Goal: Transaction & Acquisition: Purchase product/service

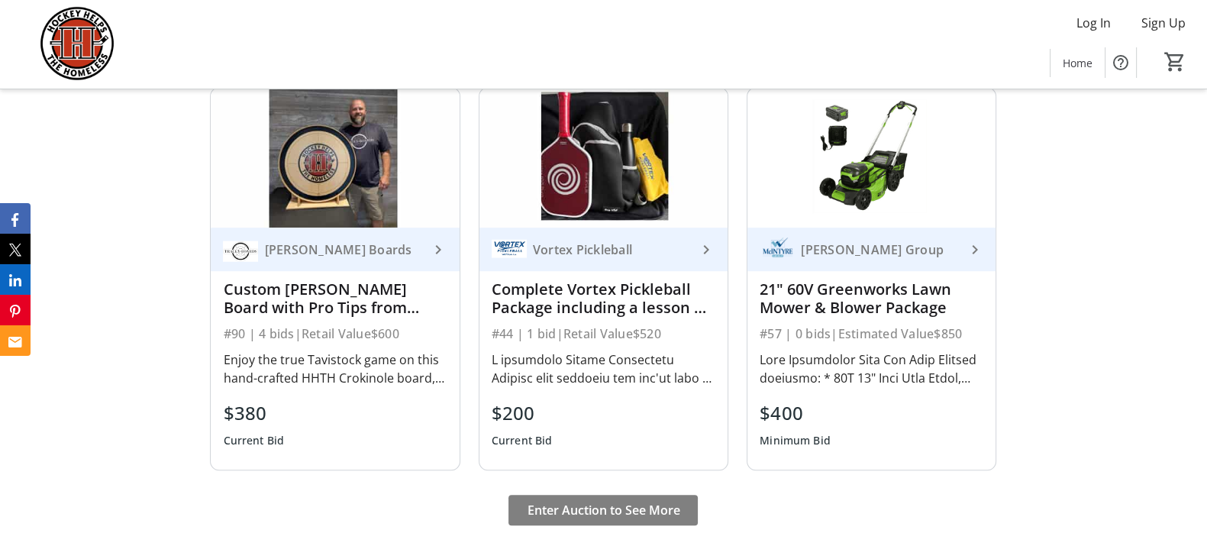
scroll to position [1350, 0]
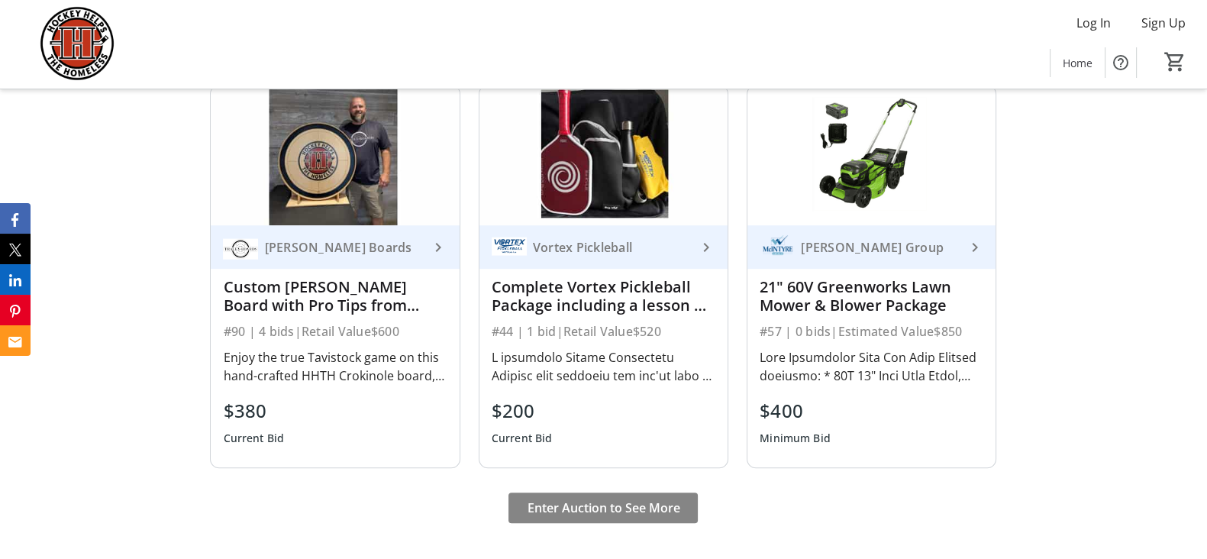
click at [618, 504] on span "Enter Auction to See More" at bounding box center [603, 507] width 153 height 18
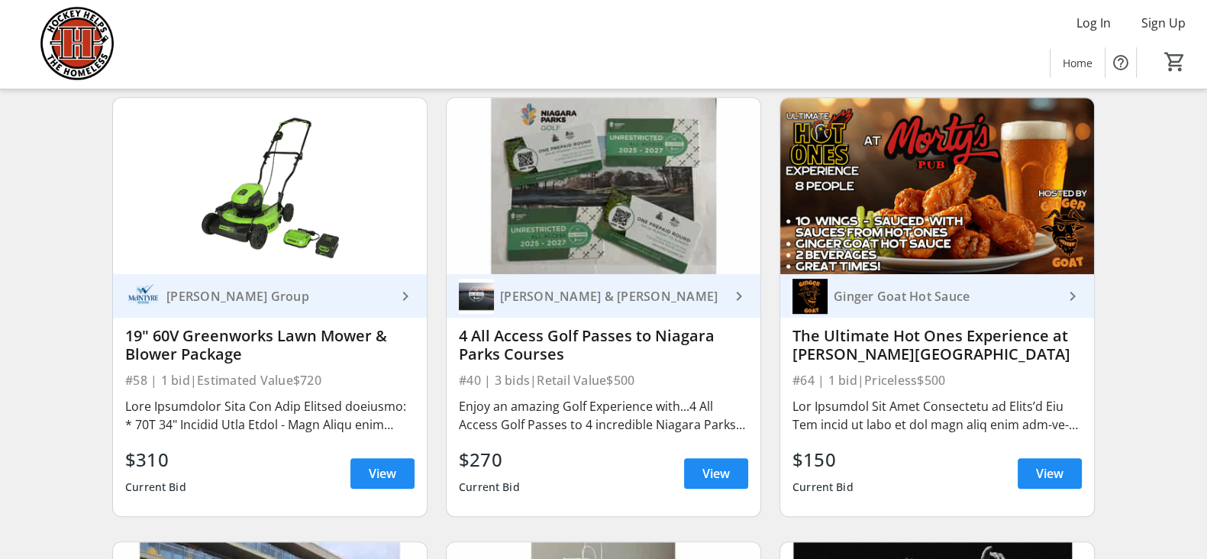
scroll to position [1070, 0]
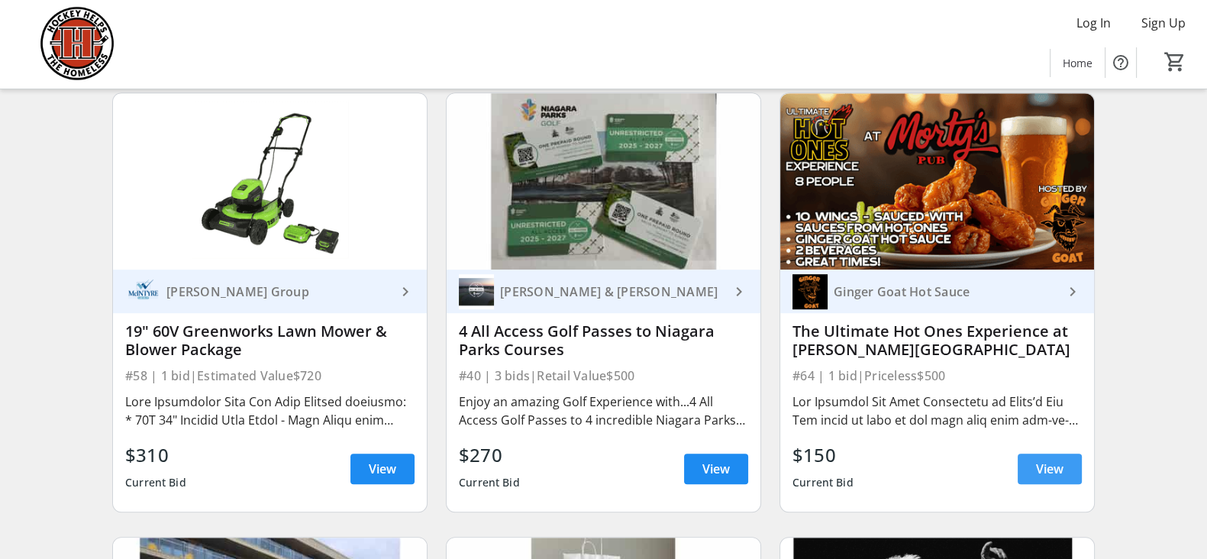
click at [1041, 478] on span "View" at bounding box center [1049, 468] width 27 height 18
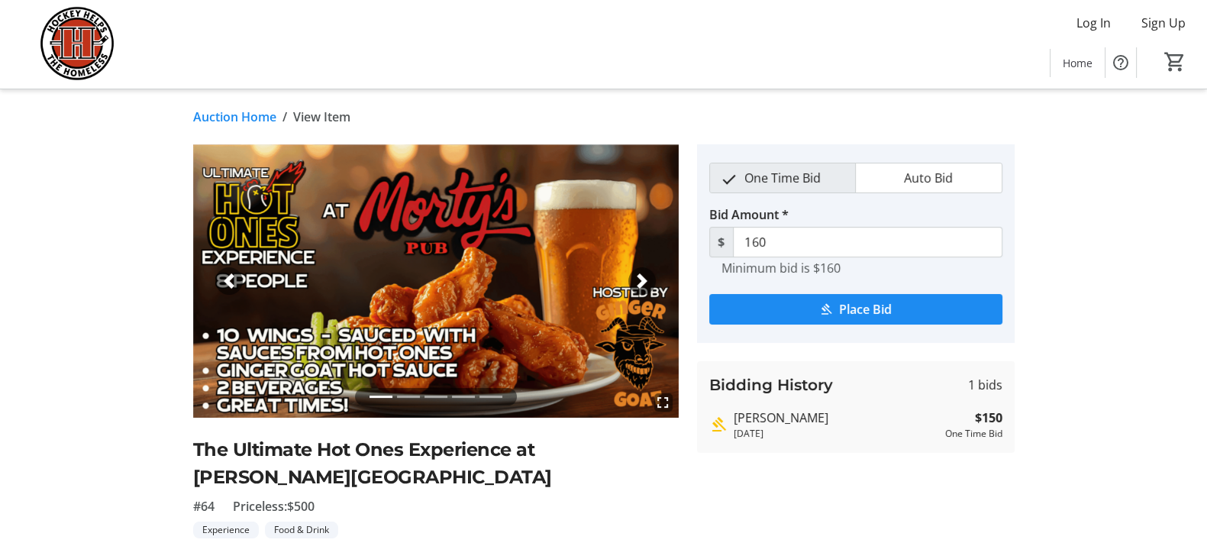
click at [638, 267] on div "Next" at bounding box center [641, 280] width 27 height 27
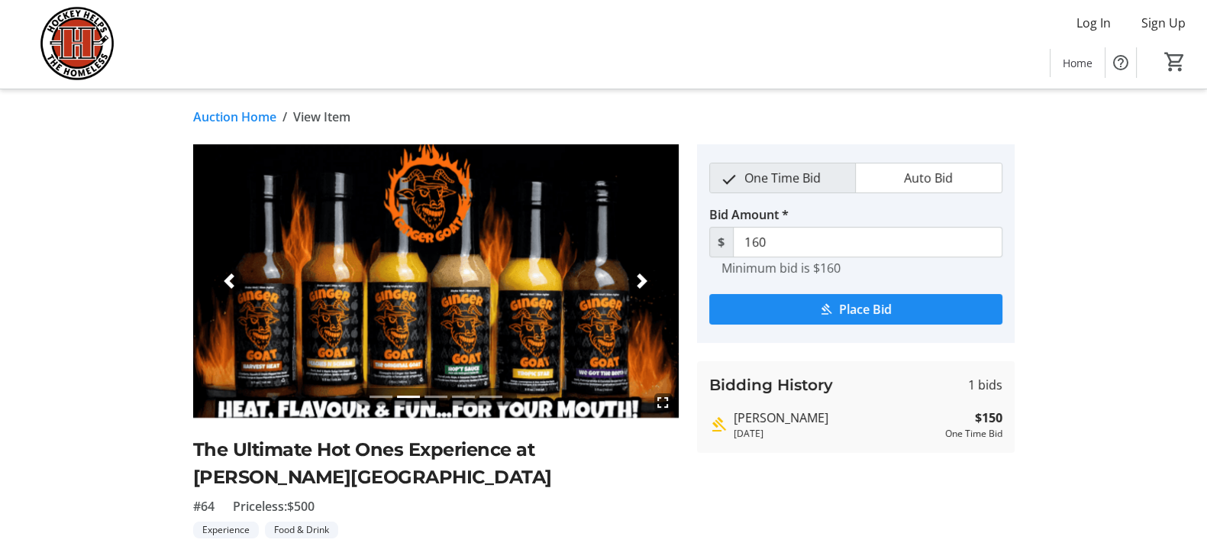
click at [638, 267] on div "Next" at bounding box center [641, 280] width 27 height 27
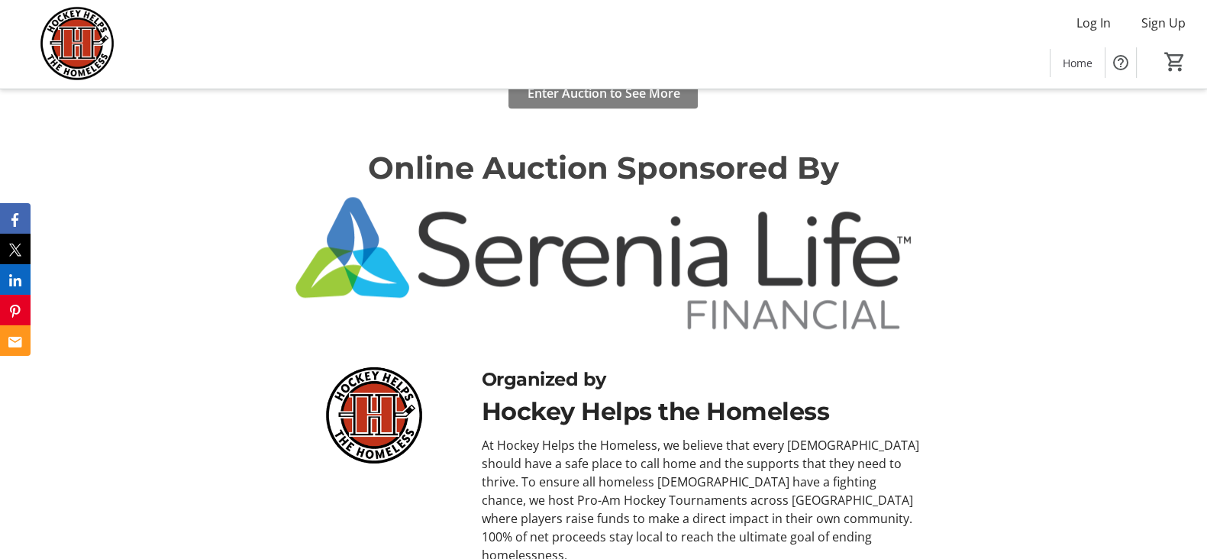
scroll to position [1633, 0]
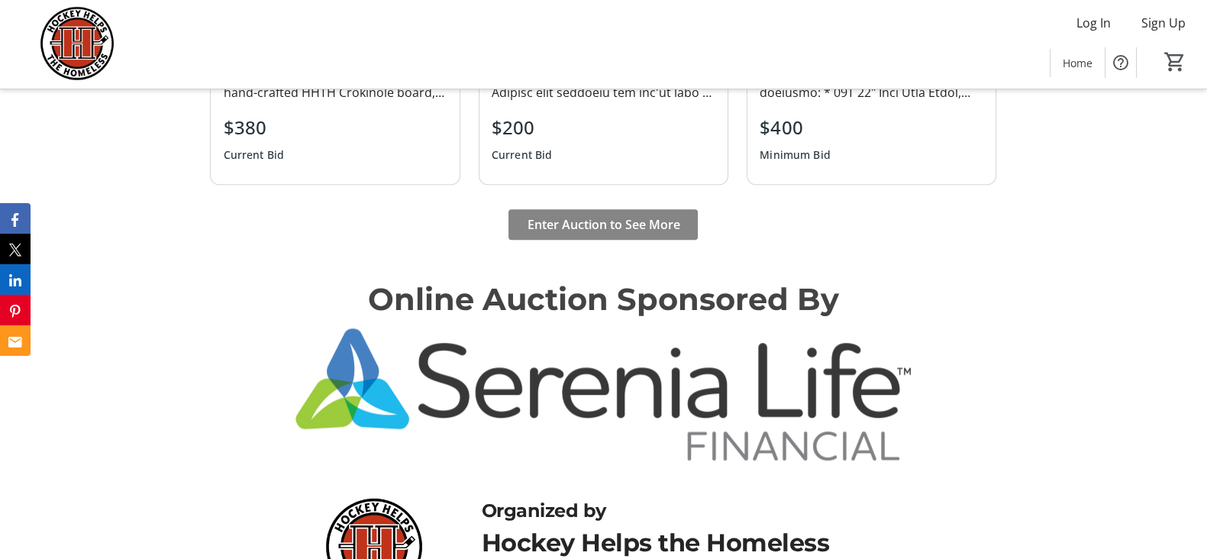
click at [612, 219] on span "Enter Auction to See More" at bounding box center [603, 224] width 153 height 18
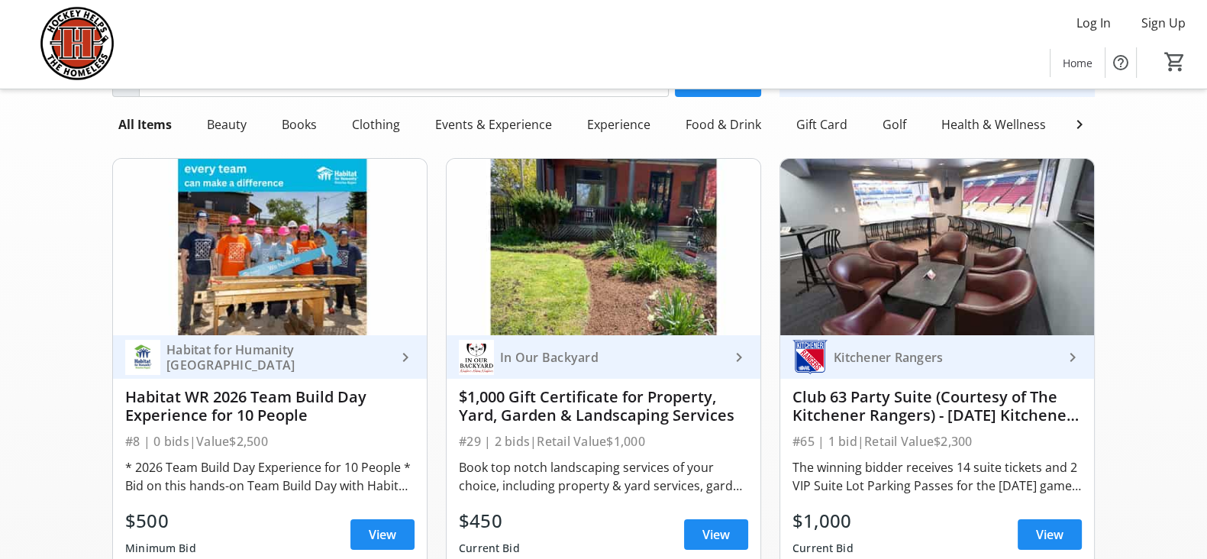
scroll to position [115, 0]
click at [475, 365] on img at bounding box center [476, 357] width 35 height 35
click at [251, 307] on img at bounding box center [270, 248] width 314 height 176
click at [376, 373] on div "Habitat for Humanity [GEOGRAPHIC_DATA]" at bounding box center [278, 358] width 236 height 31
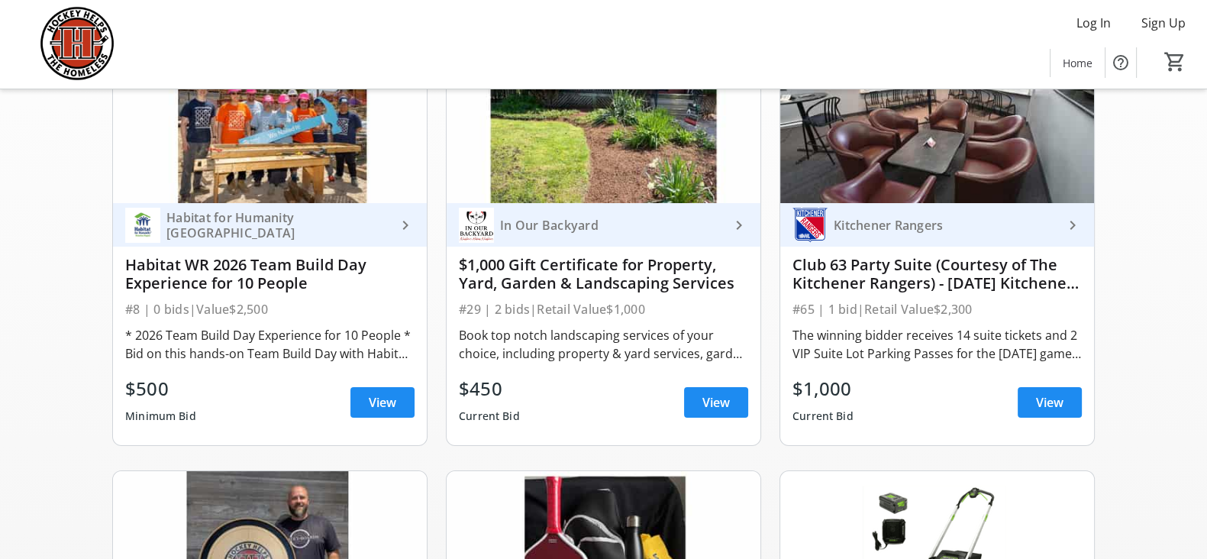
scroll to position [0, 0]
